Goal: Use online tool/utility: Utilize a website feature to perform a specific function

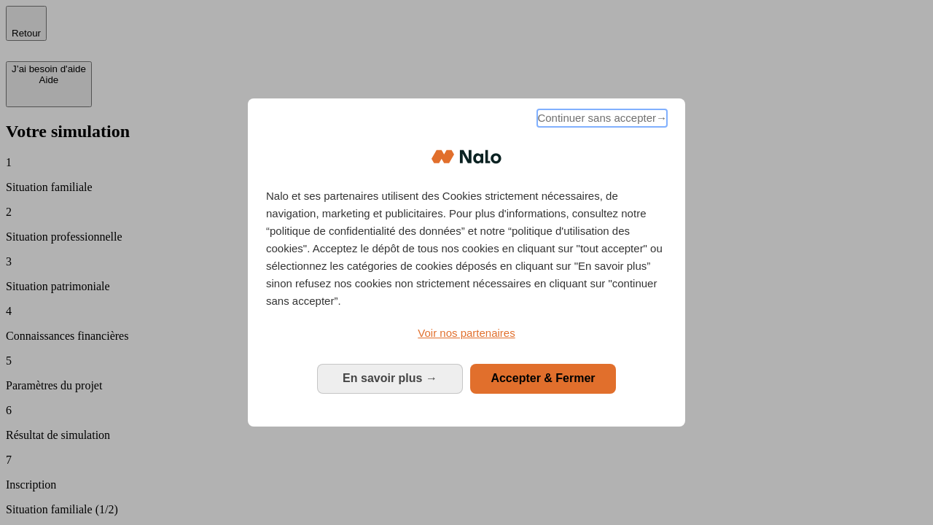
click at [601, 120] on span "Continuer sans accepter →" at bounding box center [602, 118] width 130 height 18
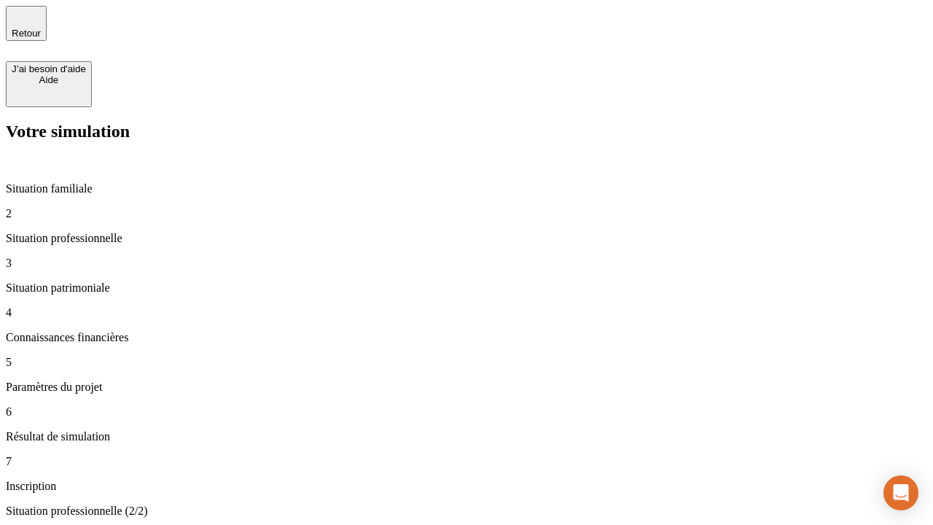
type input "30 000"
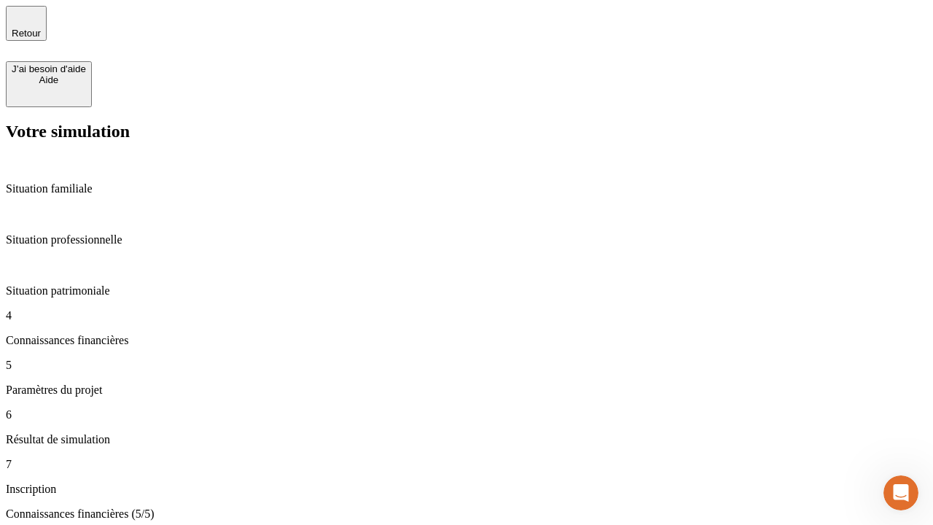
type input "25"
type input "64"
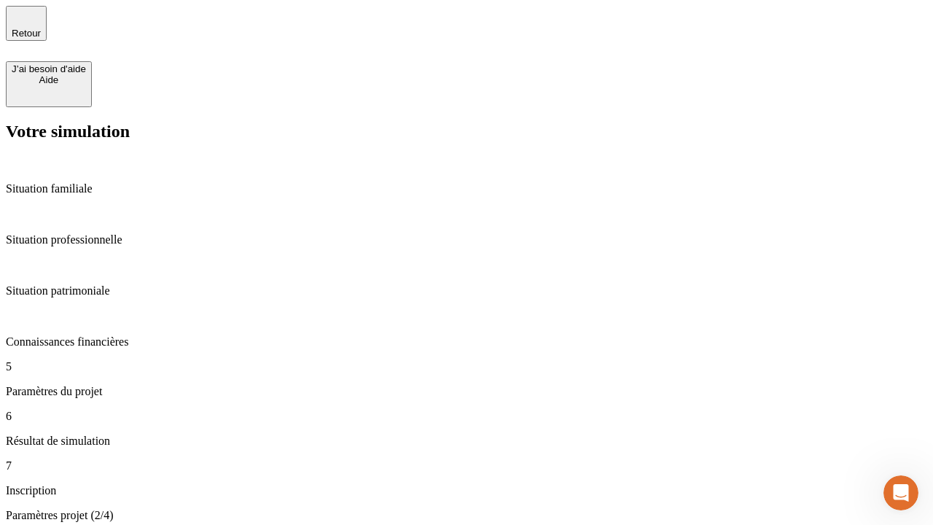
type input "1 000"
type input "640"
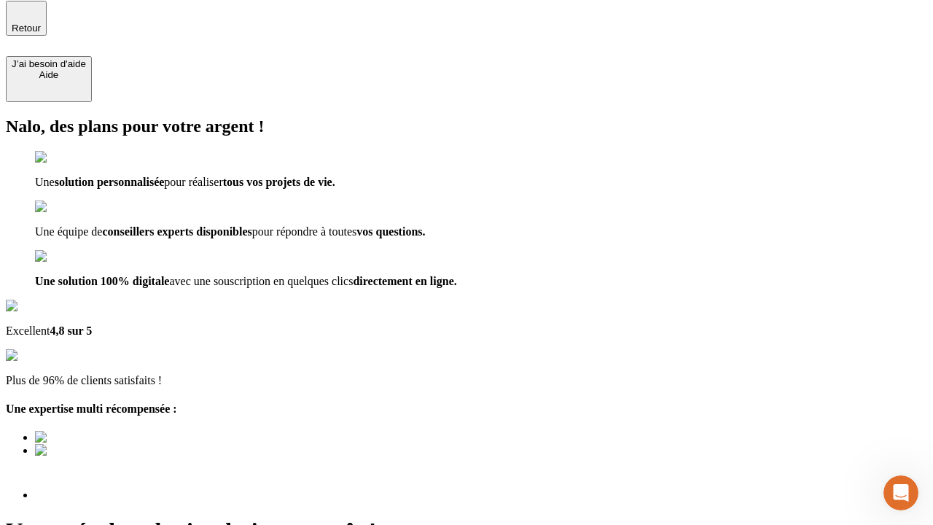
scroll to position [18, 0]
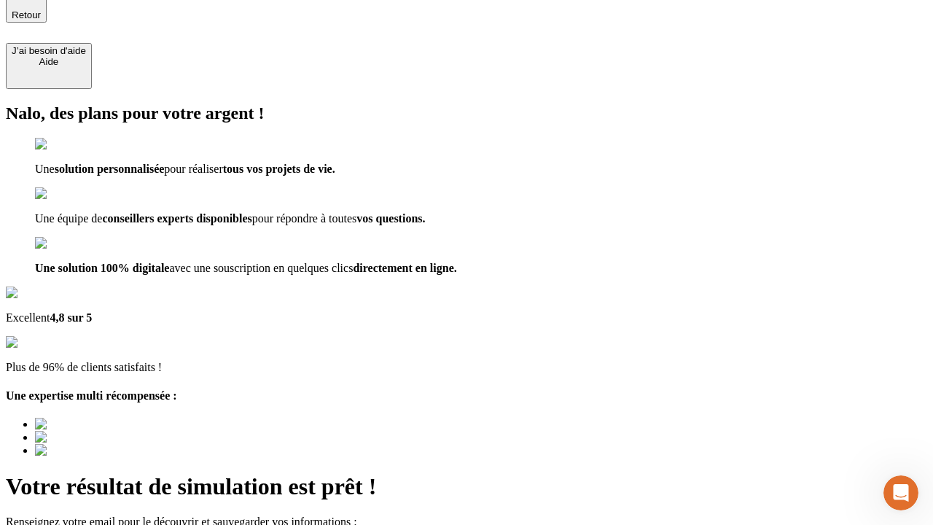
type input "abc"
